Goal: Complete application form: Complete application form

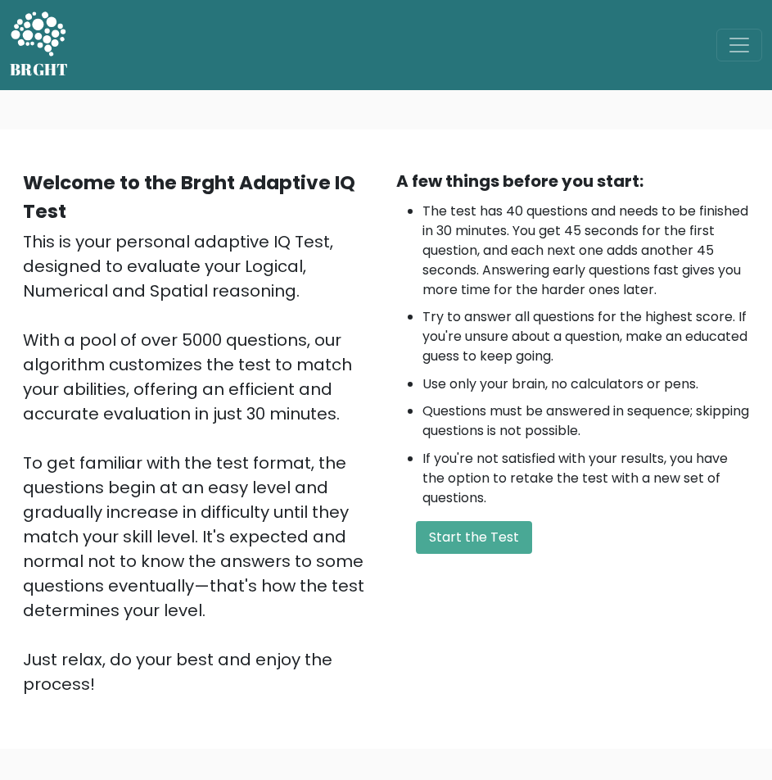
scroll to position [82, 0]
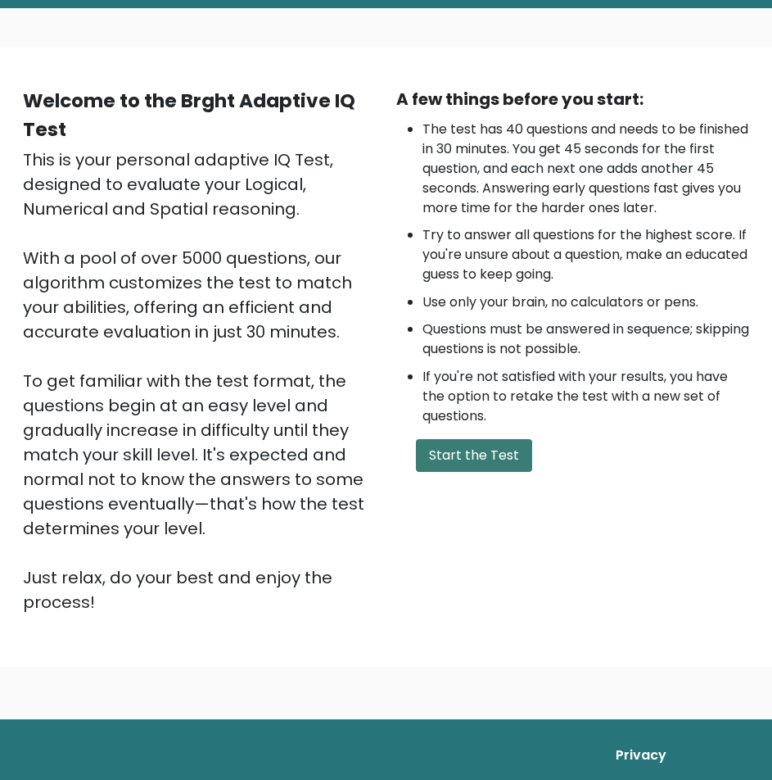
click at [459, 453] on button "Start the Test" at bounding box center [474, 455] width 116 height 33
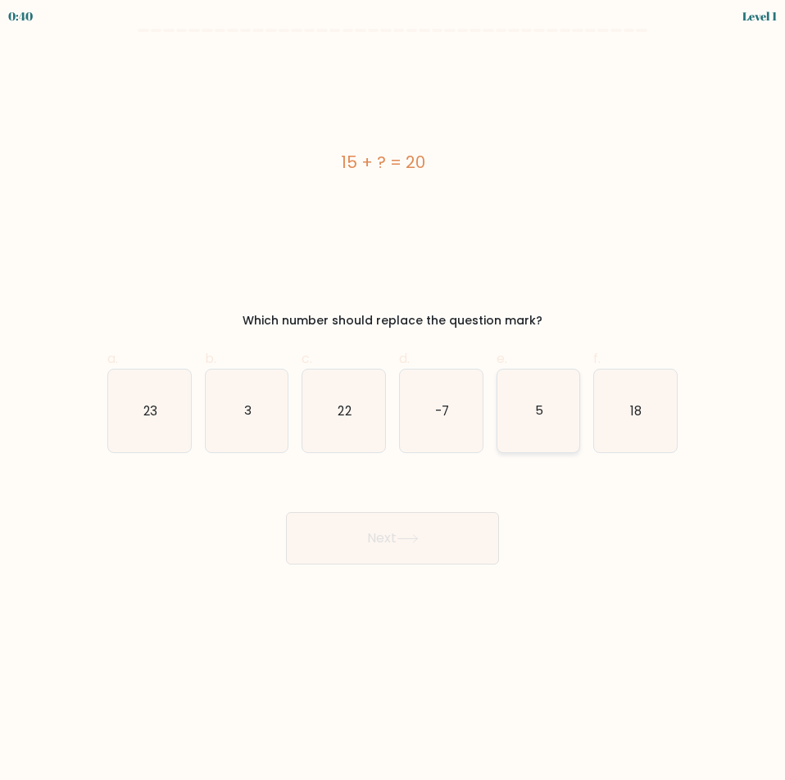
click at [538, 413] on text "5" at bounding box center [539, 409] width 8 height 17
click at [393, 400] on input "e. 5" at bounding box center [392, 395] width 1 height 11
radio input "true"
click at [433, 536] on button "Next" at bounding box center [392, 538] width 213 height 52
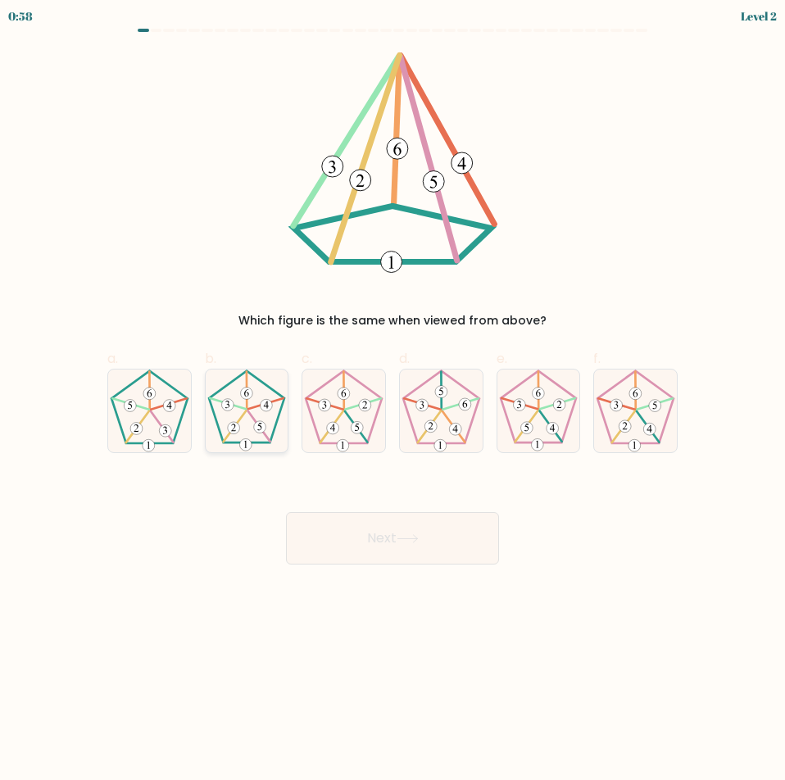
click at [233, 419] on icon at bounding box center [247, 410] width 83 height 83
click at [392, 400] on input "b." at bounding box center [392, 395] width 1 height 11
radio input "true"
click at [402, 541] on icon at bounding box center [407, 538] width 22 height 9
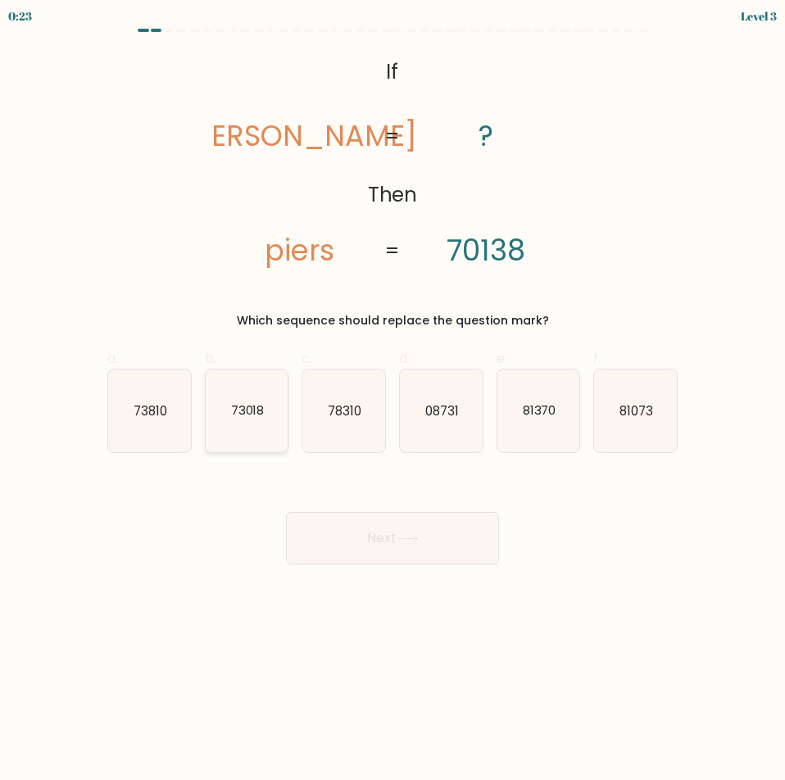
click at [251, 415] on text "73018" at bounding box center [247, 409] width 34 height 17
click at [392, 400] on input "b. 73018" at bounding box center [392, 395] width 1 height 11
radio input "true"
click at [387, 530] on button "Next" at bounding box center [392, 538] width 213 height 52
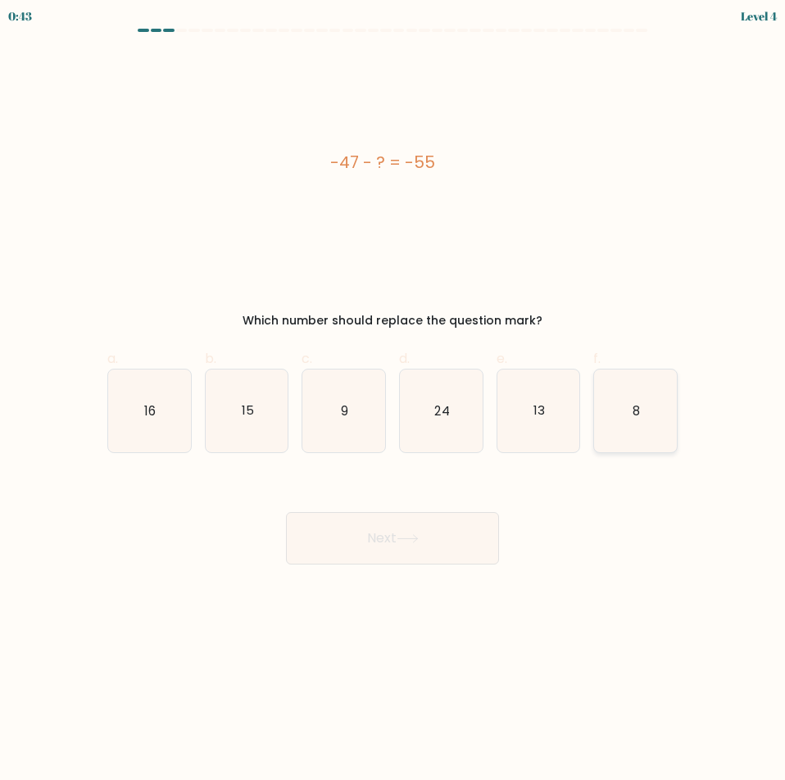
click at [633, 418] on text "8" at bounding box center [635, 409] width 7 height 17
click at [393, 400] on input "f. 8" at bounding box center [392, 395] width 1 height 11
radio input "true"
click at [397, 532] on button "Next" at bounding box center [392, 538] width 213 height 52
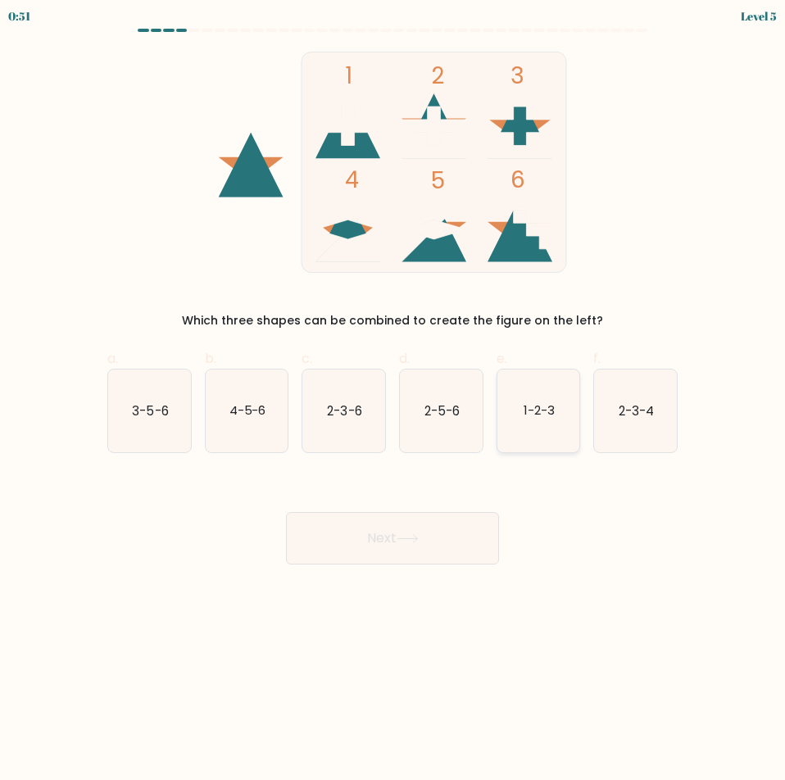
click at [548, 419] on icon "1-2-3" at bounding box center [538, 410] width 83 height 83
click at [393, 400] on input "e. 1-2-3" at bounding box center [392, 395] width 1 height 11
radio input "true"
click at [452, 547] on button "Next" at bounding box center [392, 538] width 213 height 52
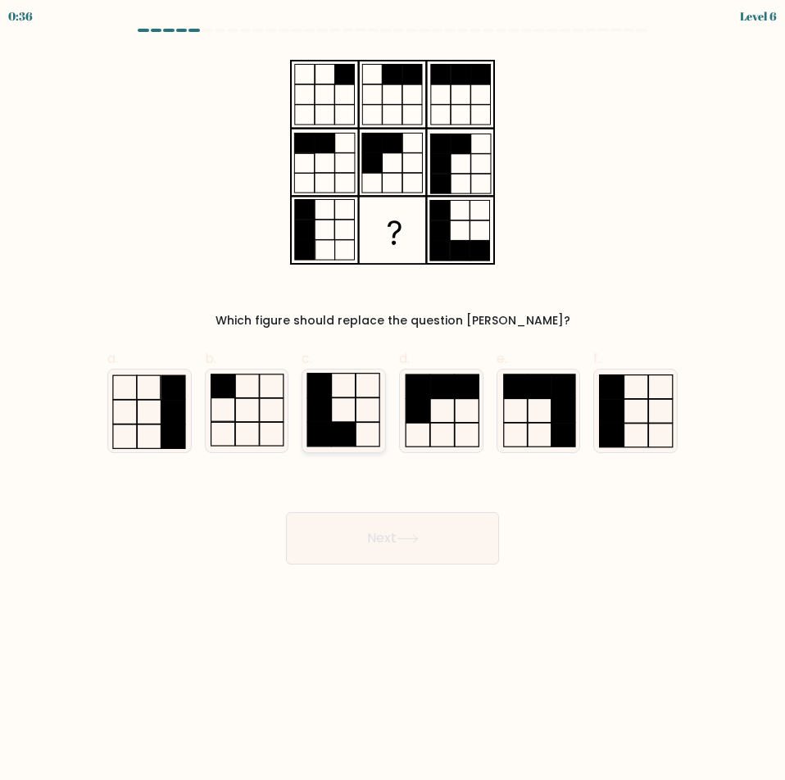
click at [359, 428] on icon at bounding box center [343, 410] width 83 height 83
click at [392, 400] on input "c." at bounding box center [392, 395] width 1 height 11
radio input "true"
click at [396, 542] on button "Next" at bounding box center [392, 538] width 213 height 52
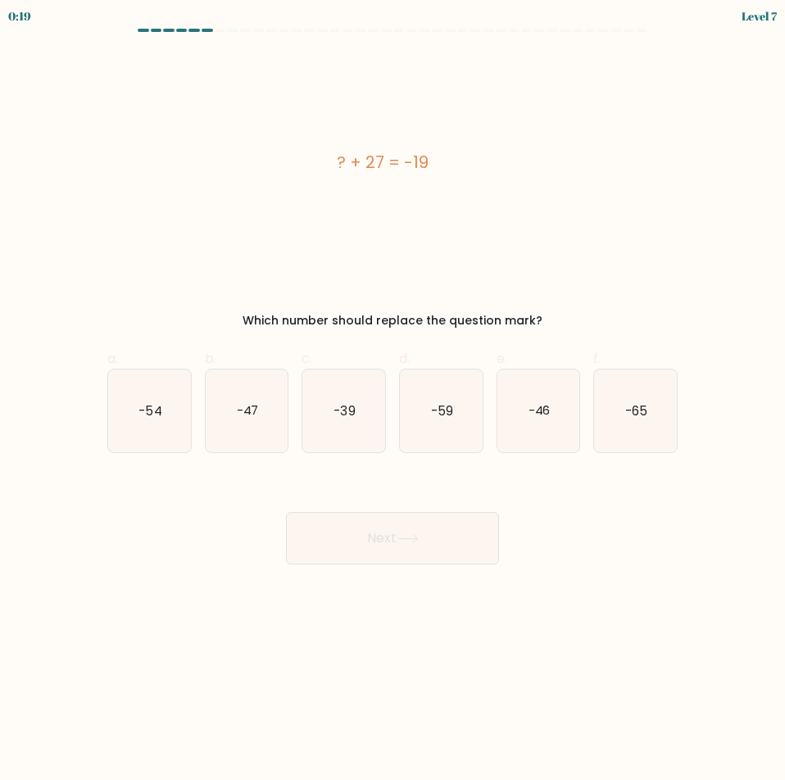
drag, startPoint x: 534, startPoint y: 400, endPoint x: 477, endPoint y: 567, distance: 176.4
click at [534, 400] on icon "-46" at bounding box center [538, 410] width 83 height 83
click at [393, 400] on input "e. -46" at bounding box center [392, 395] width 1 height 11
radio input "true"
click at [443, 546] on button "Next" at bounding box center [392, 538] width 213 height 52
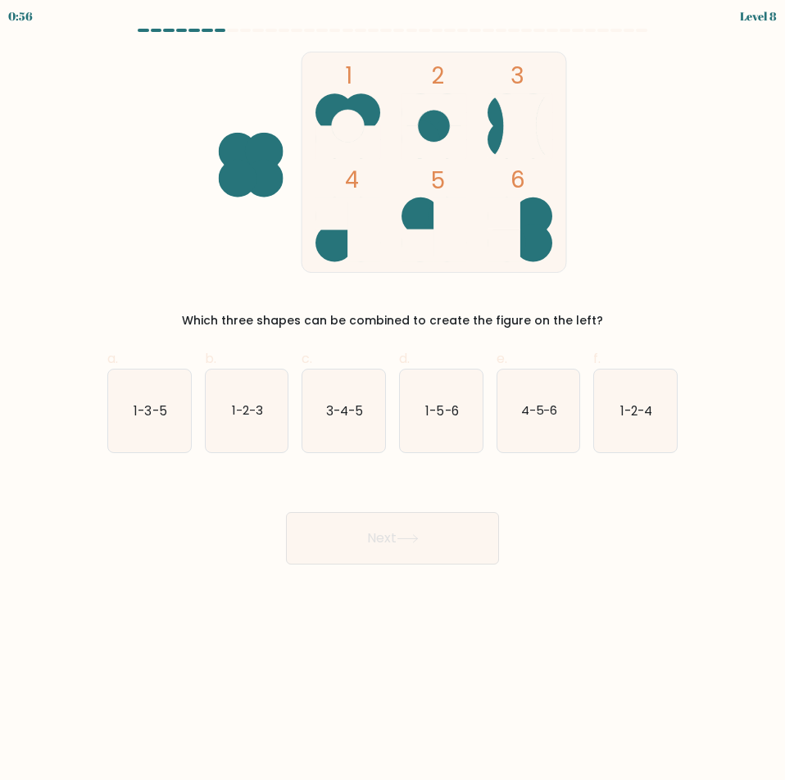
click at [718, 436] on form at bounding box center [392, 297] width 785 height 536
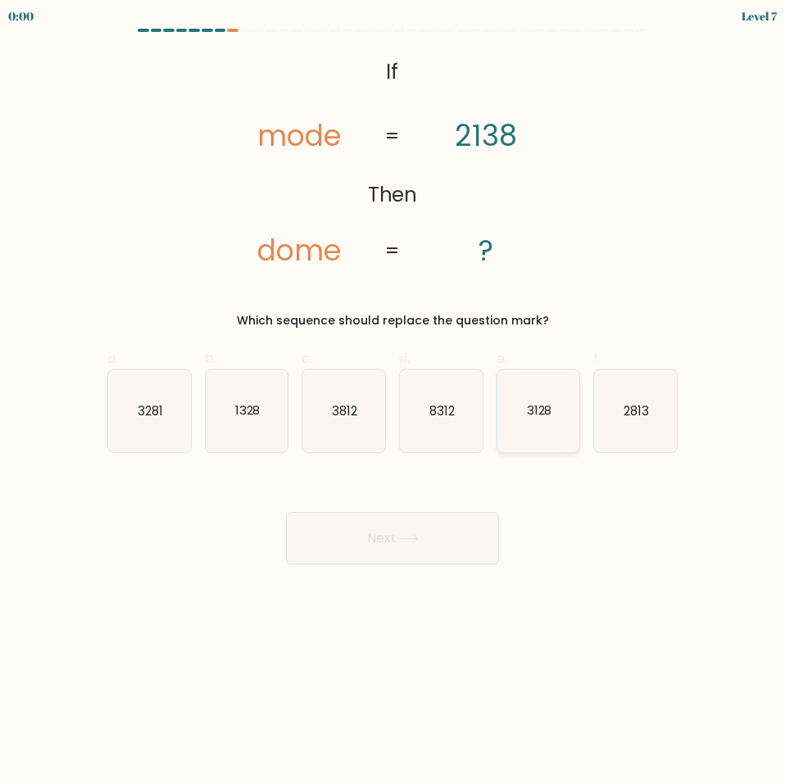
click at [536, 414] on text "3128" at bounding box center [538, 409] width 25 height 17
click at [393, 400] on input "e. 3128" at bounding box center [392, 395] width 1 height 11
radio input "true"
click at [446, 530] on button "Next" at bounding box center [392, 538] width 213 height 52
